Goal: Task Accomplishment & Management: Use online tool/utility

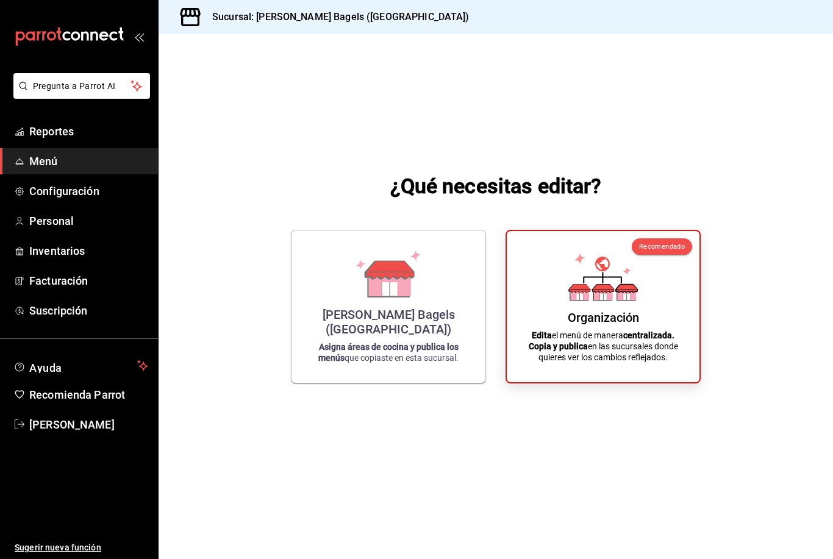
click at [613, 323] on div "Organización Edita el menú de manera centralizada. Copia y publica en las sucur…" at bounding box center [602, 307] width 163 height 132
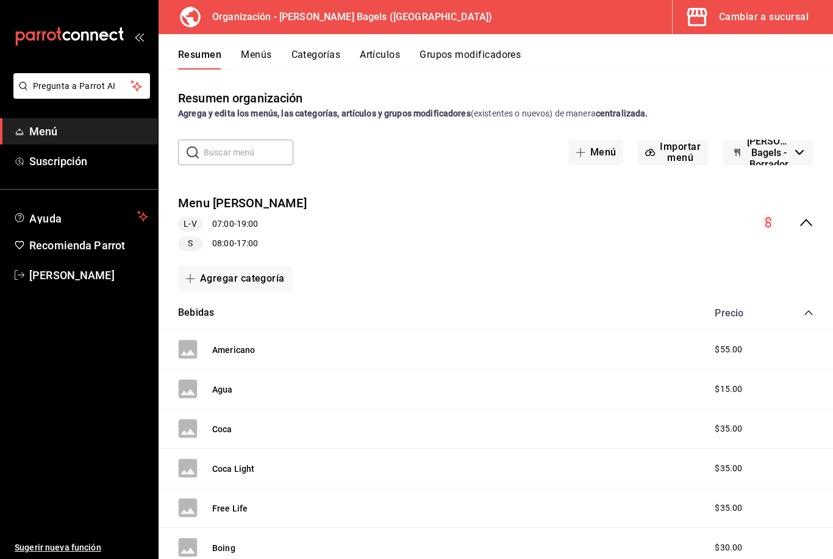
scroll to position [-1, 0]
click at [116, 124] on span "Menú" at bounding box center [88, 131] width 119 height 16
click at [386, 53] on button "Artículos" at bounding box center [380, 59] width 40 height 21
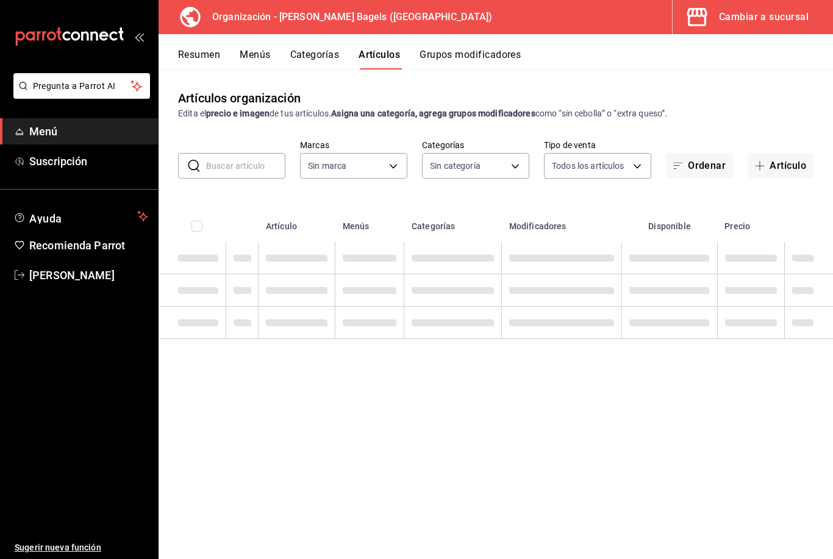
type input "931cbada-8b95-48c9-a0c3-dfa07e11cc97"
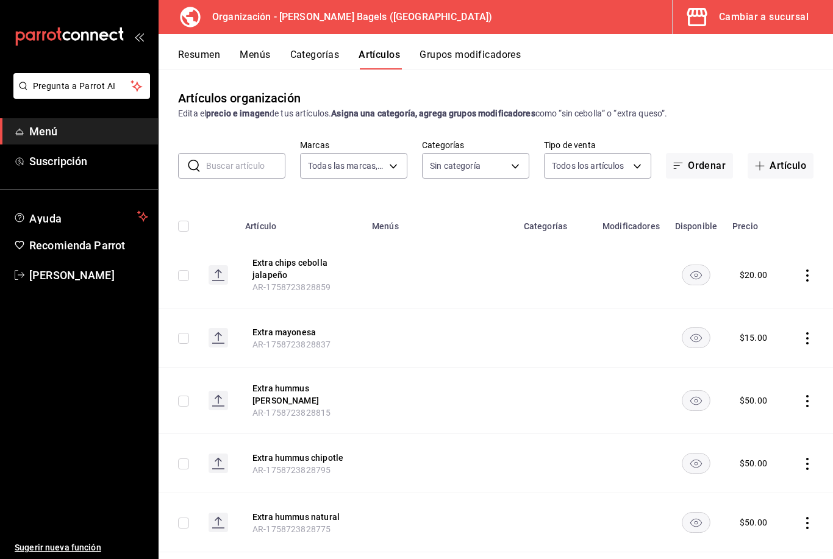
type input "ad8eab34-3e8f-4ae6-b6bf-f9ef209aa81f,be6b12bc-1690-4956-9e7a-fdc08728cd92,a60c9…"
click at [779, 160] on button "Artículo" at bounding box center [780, 166] width 66 height 26
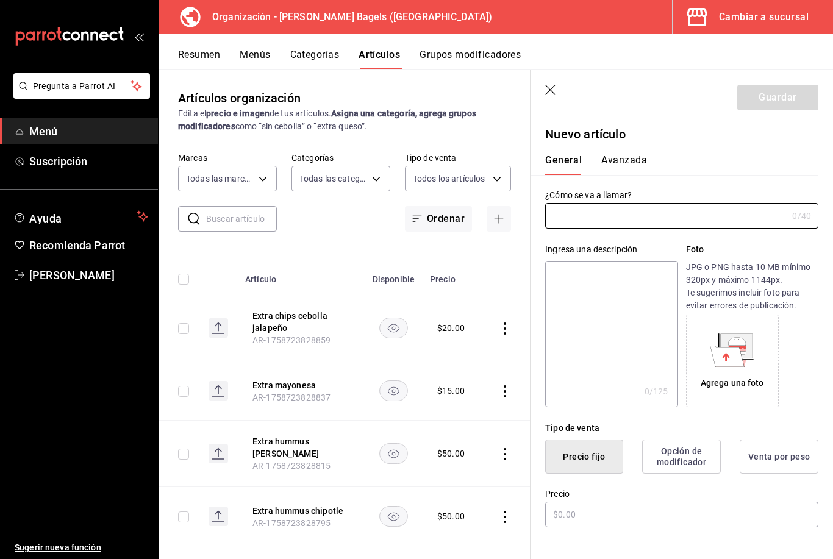
click at [502, 215] on icon "button" at bounding box center [499, 219] width 10 height 10
click at [594, 226] on input "text" at bounding box center [666, 216] width 242 height 24
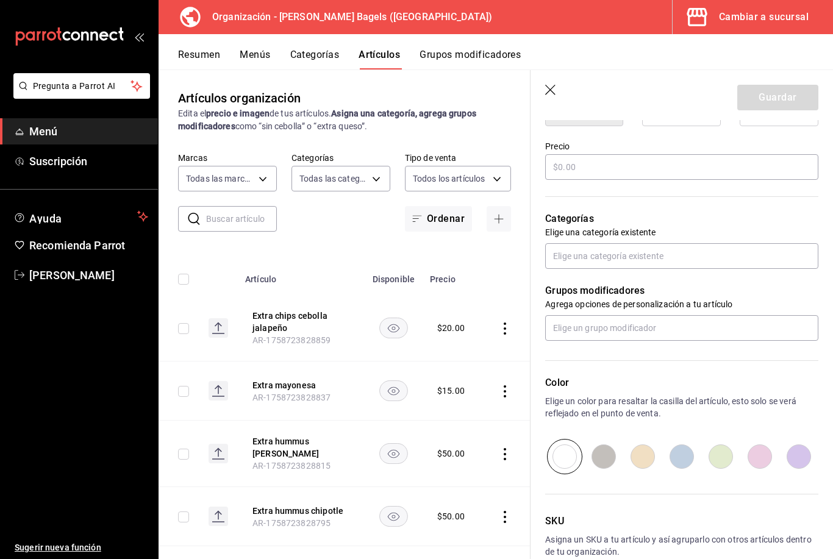
scroll to position [346, 0]
type input "Santa clara leche"
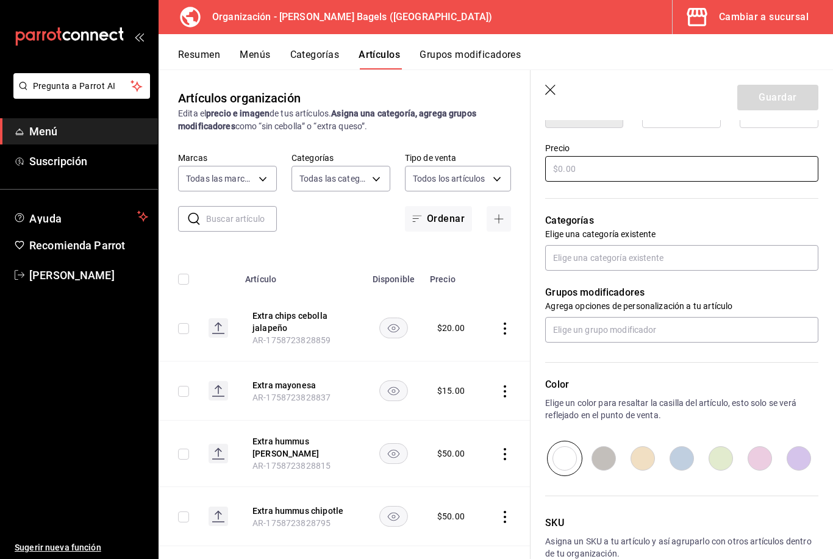
click at [716, 176] on input "text" at bounding box center [681, 169] width 273 height 26
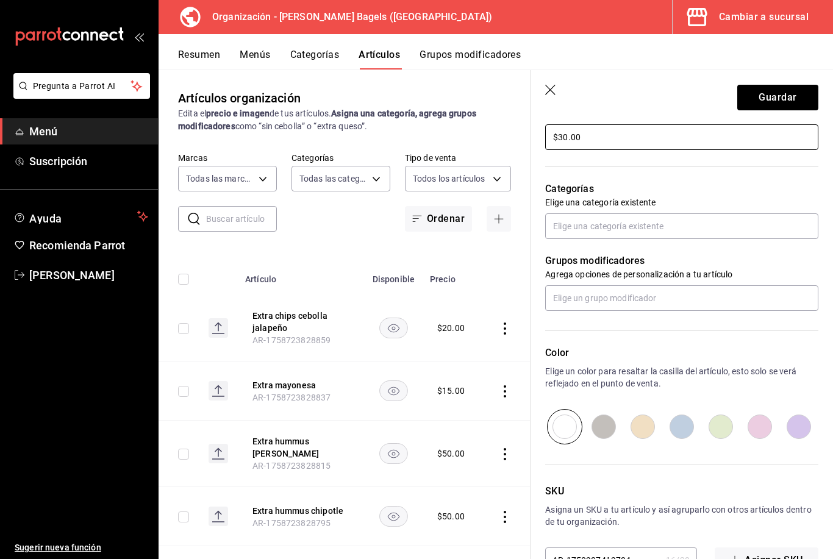
scroll to position [377, 0]
type input "$30.00"
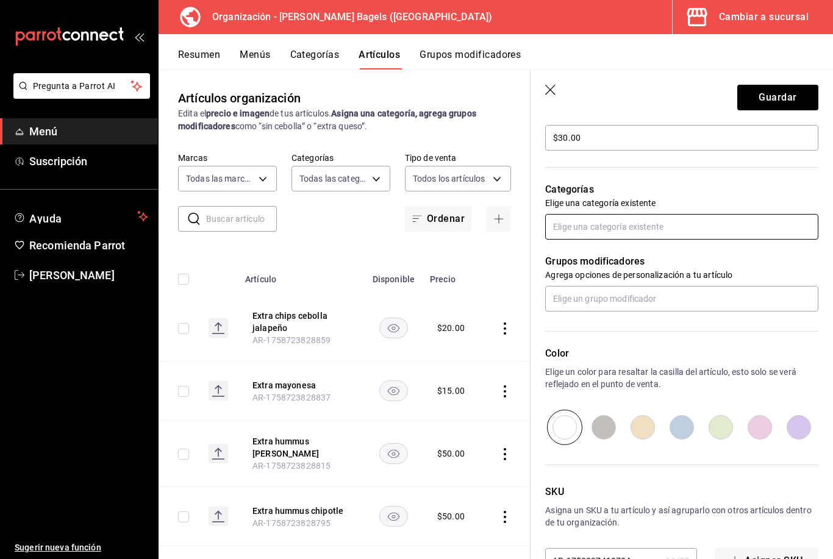
click at [754, 226] on input "text" at bounding box center [681, 227] width 273 height 26
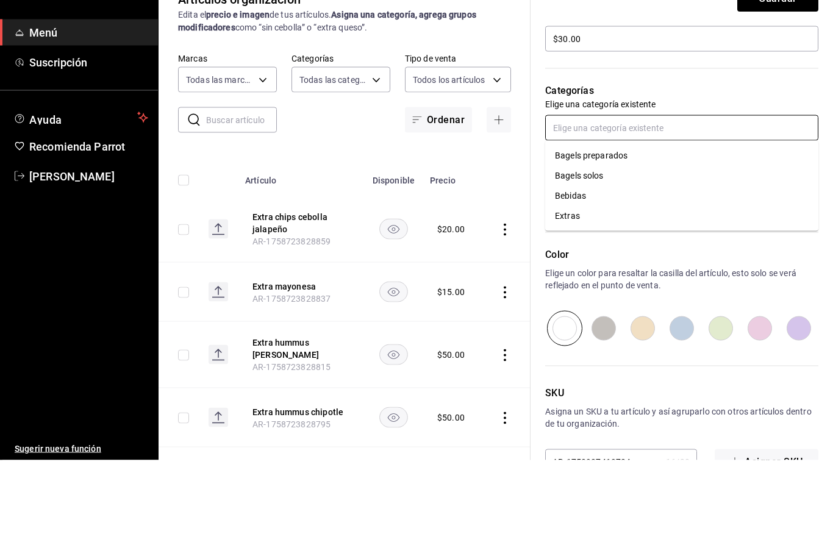
click at [645, 285] on li "Bebidas" at bounding box center [681, 295] width 273 height 20
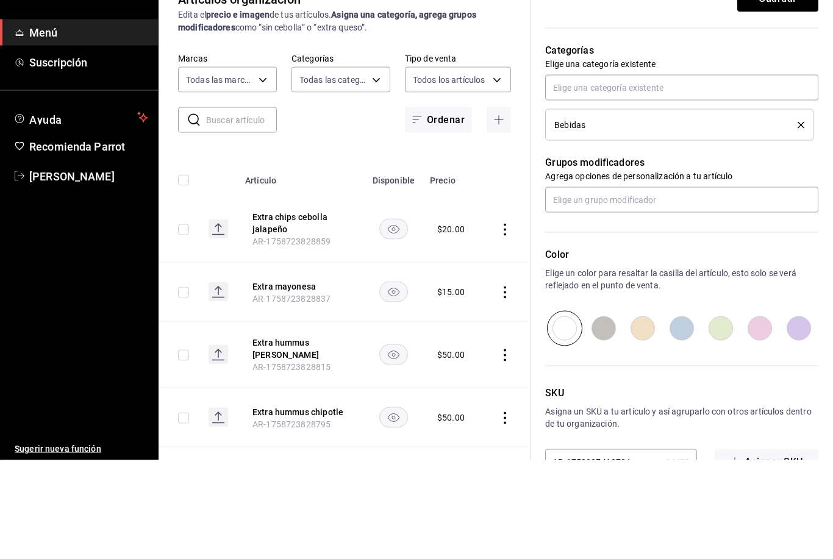
scroll to position [39, 0]
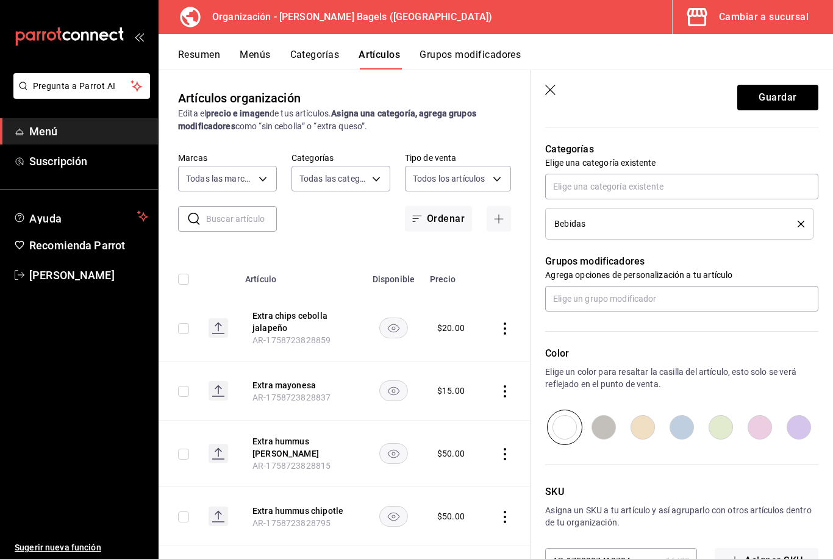
click at [780, 102] on button "Guardar" at bounding box center [777, 98] width 81 height 26
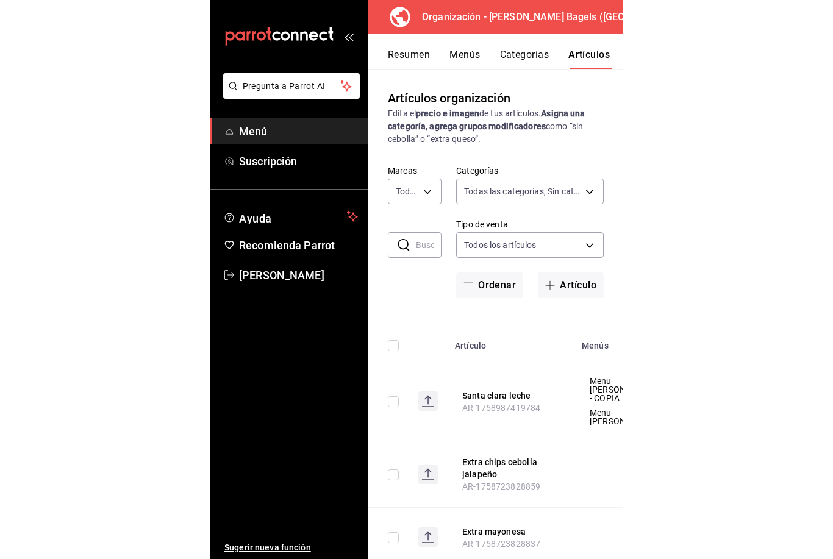
scroll to position [29, 0]
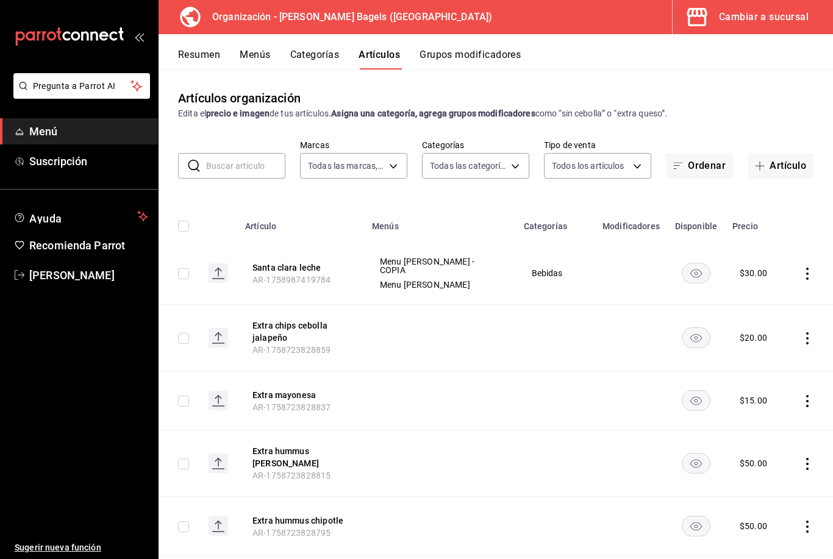
click at [118, 129] on span "Menú" at bounding box center [88, 131] width 119 height 16
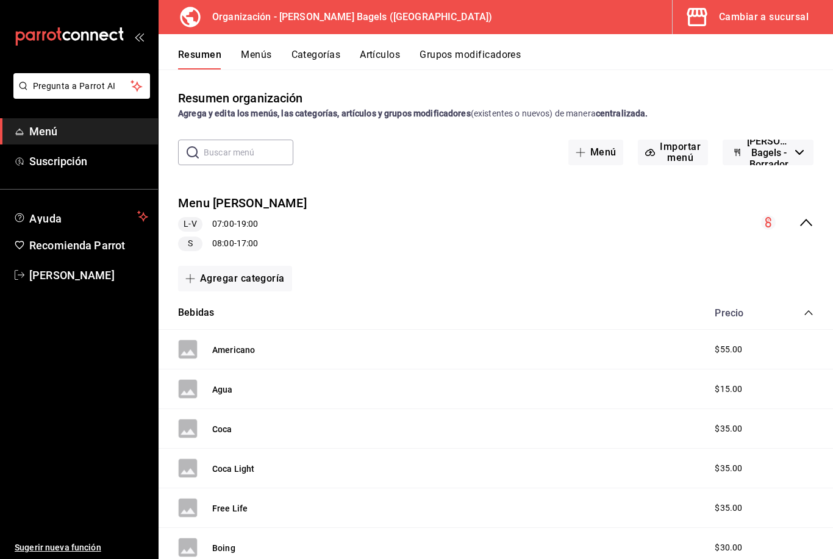
click at [266, 59] on button "Menús" at bounding box center [256, 59] width 30 height 21
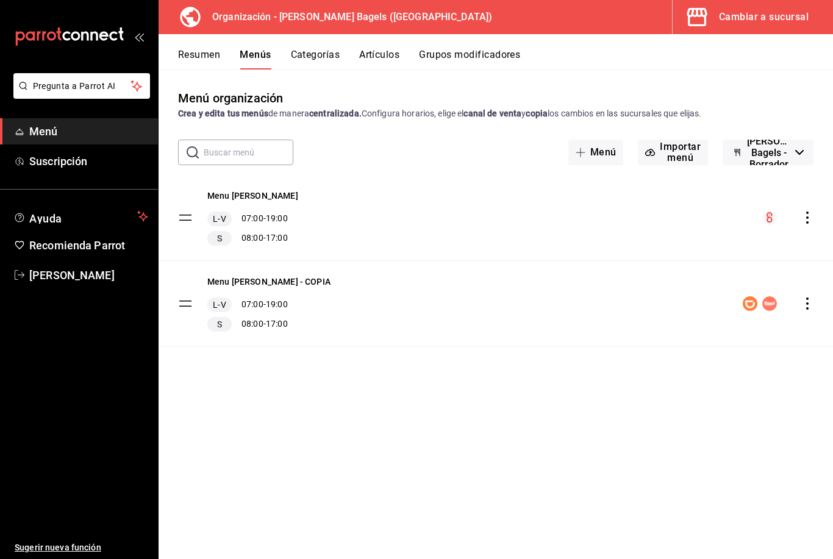
click at [809, 216] on icon "actions" at bounding box center [807, 217] width 12 height 12
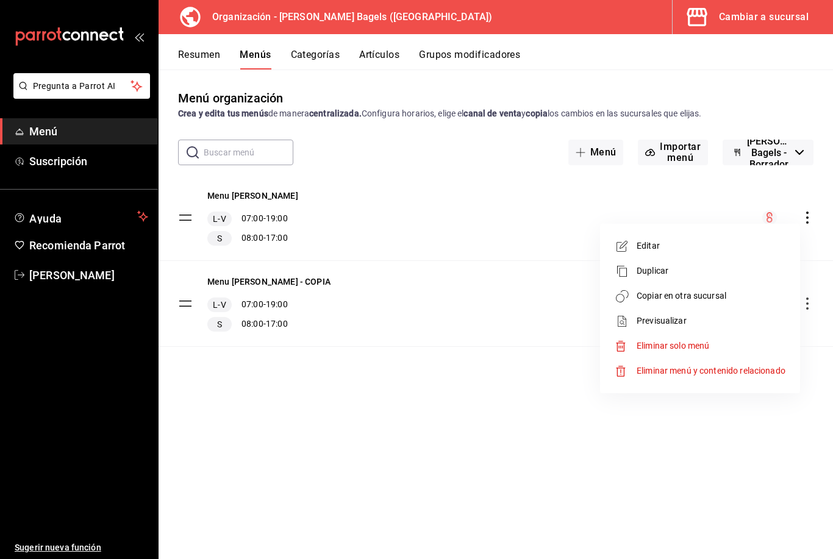
click at [717, 300] on span "Copiar en otra sucursal" at bounding box center [710, 296] width 149 height 13
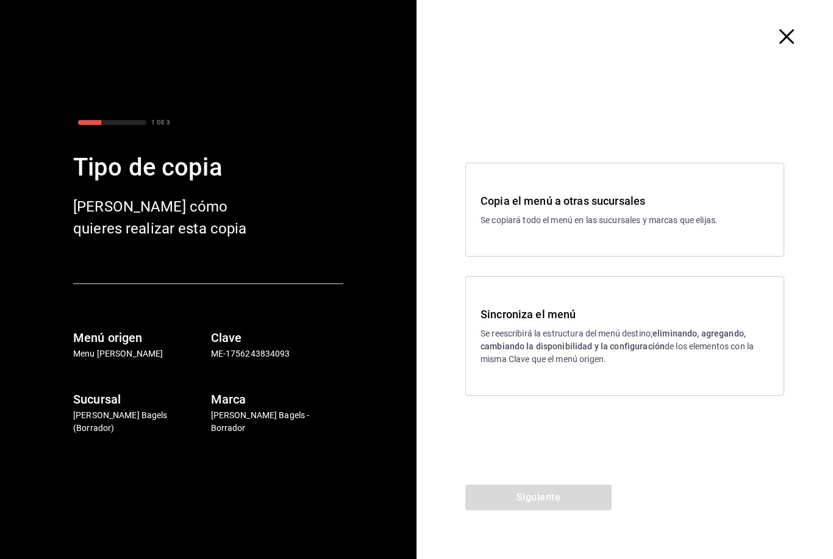
click at [631, 337] on p "Se reescribirá la estructura del menú destino; eliminando, agregando, cambiando…" at bounding box center [624, 346] width 288 height 38
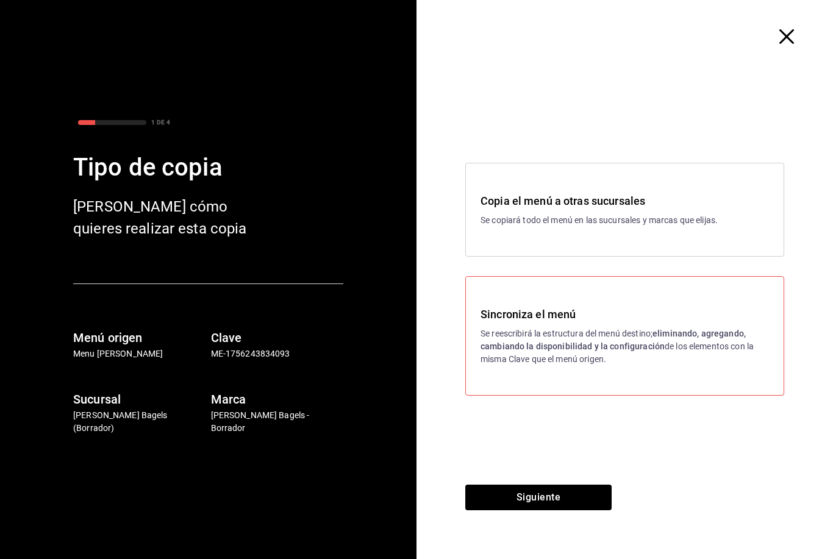
click at [555, 509] on button "Siguiente" at bounding box center [538, 498] width 146 height 26
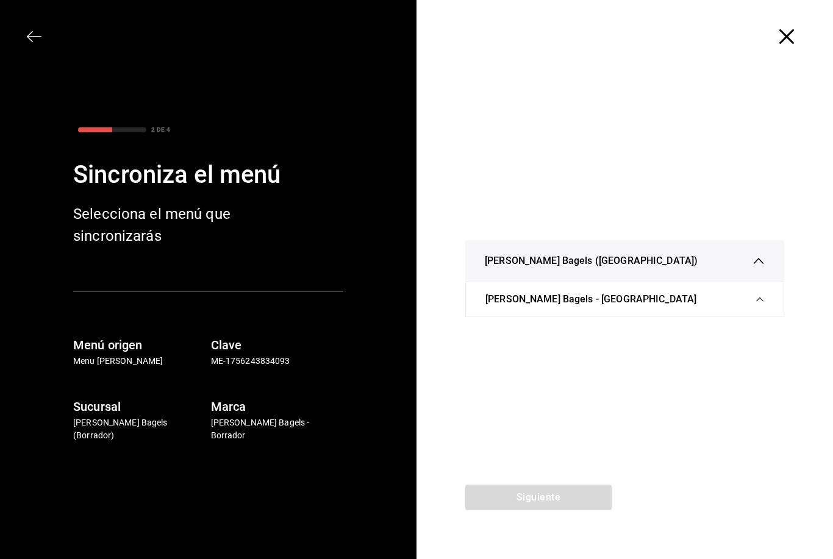
click at [561, 515] on div "Siguiente" at bounding box center [538, 522] width 244 height 74
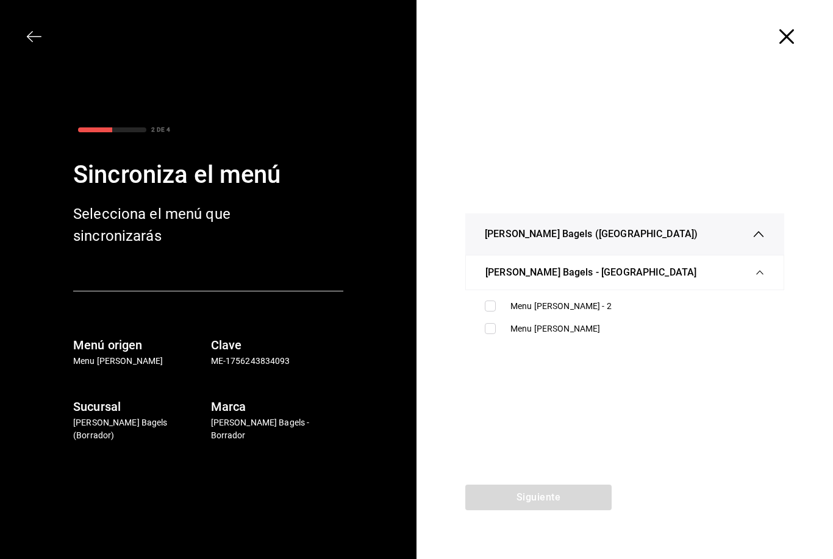
click at [492, 296] on div "Menu [PERSON_NAME] - 2" at bounding box center [624, 306] width 299 height 23
checkbox input "true"
click at [499, 325] on label at bounding box center [493, 328] width 16 height 11
click at [496, 325] on input "checkbox" at bounding box center [490, 328] width 11 height 11
click at [489, 334] on input "checkbox" at bounding box center [490, 328] width 11 height 11
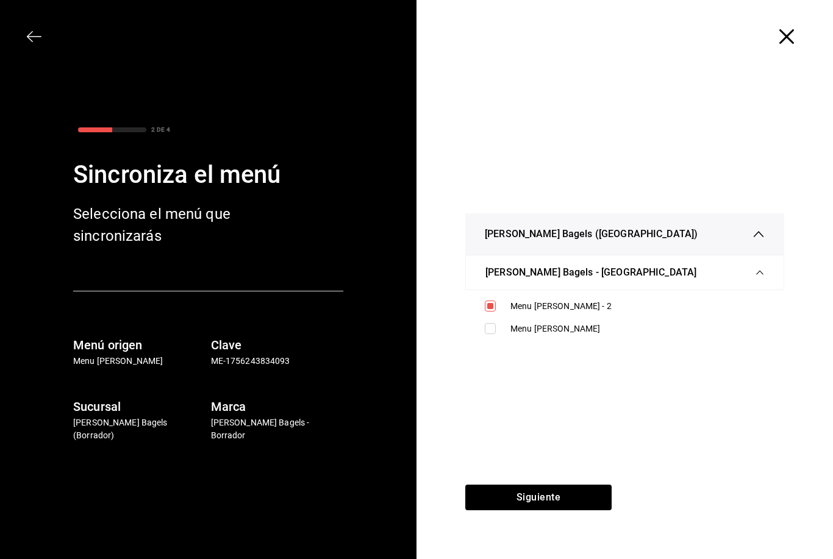
checkbox input "true"
click at [541, 510] on button "Siguiente" at bounding box center [538, 498] width 146 height 26
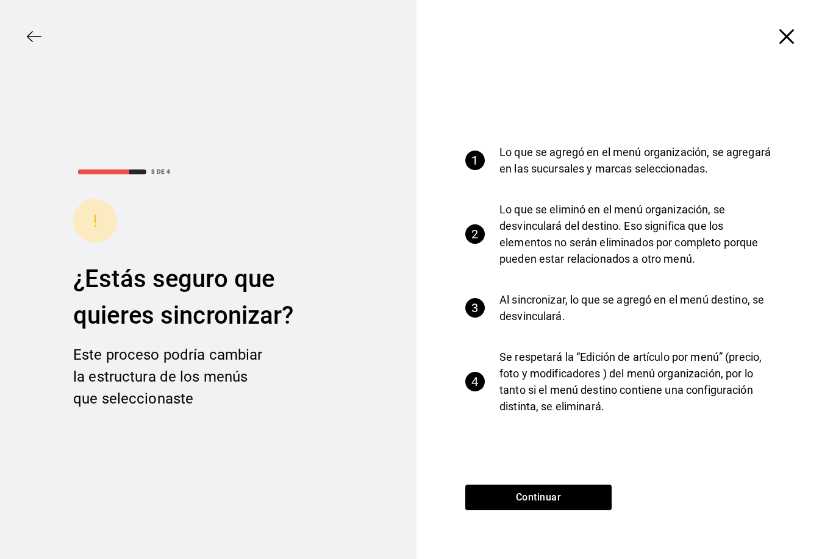
click at [567, 493] on button "Continuar" at bounding box center [538, 498] width 146 height 26
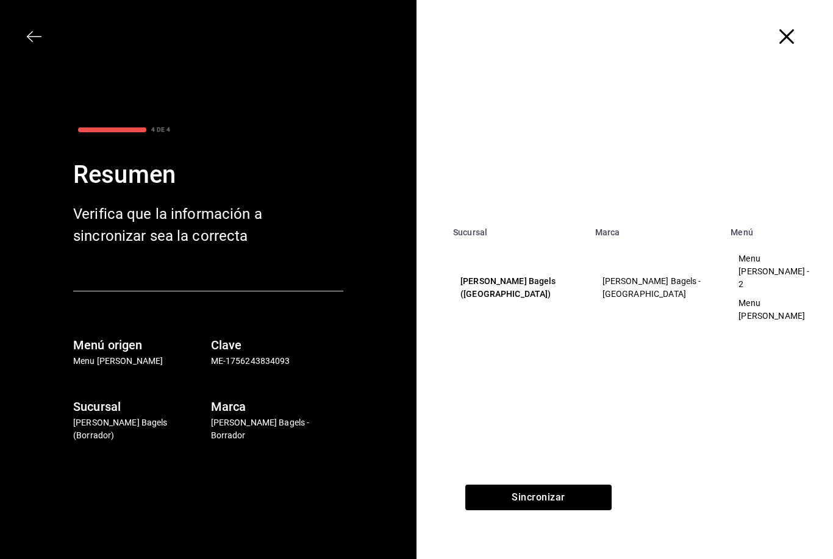
click at [577, 497] on button "Sincronizar" at bounding box center [538, 498] width 146 height 26
